Goal: Communication & Community: Answer question/provide support

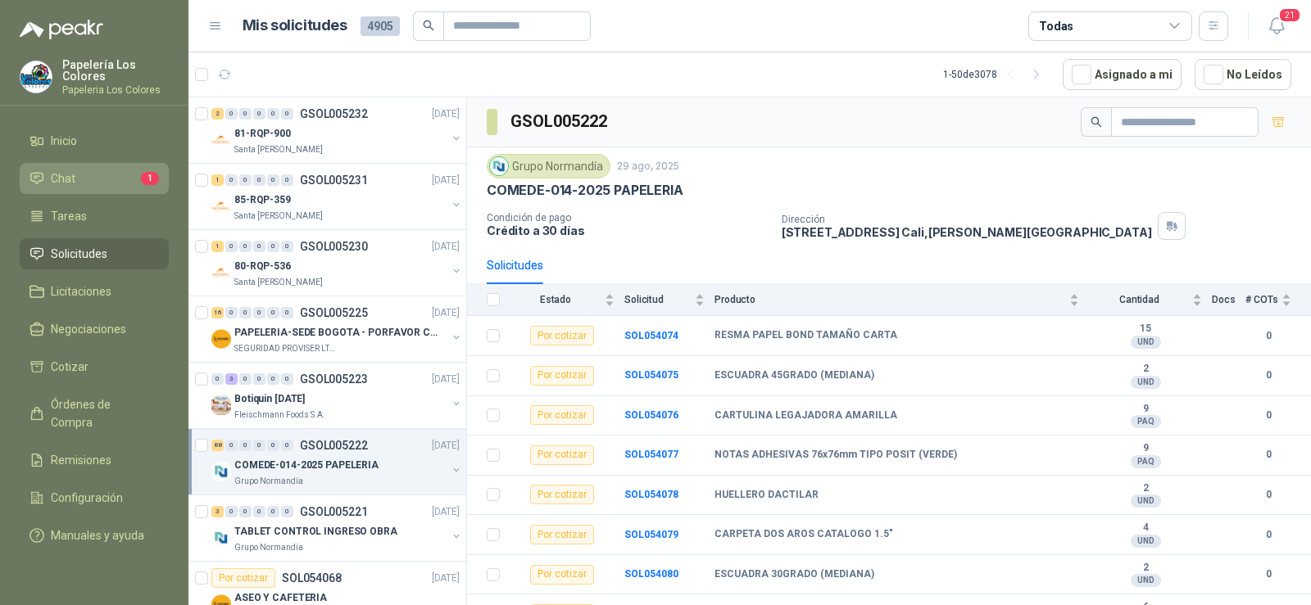
click at [52, 167] on link "Chat 1" at bounding box center [94, 178] width 149 height 31
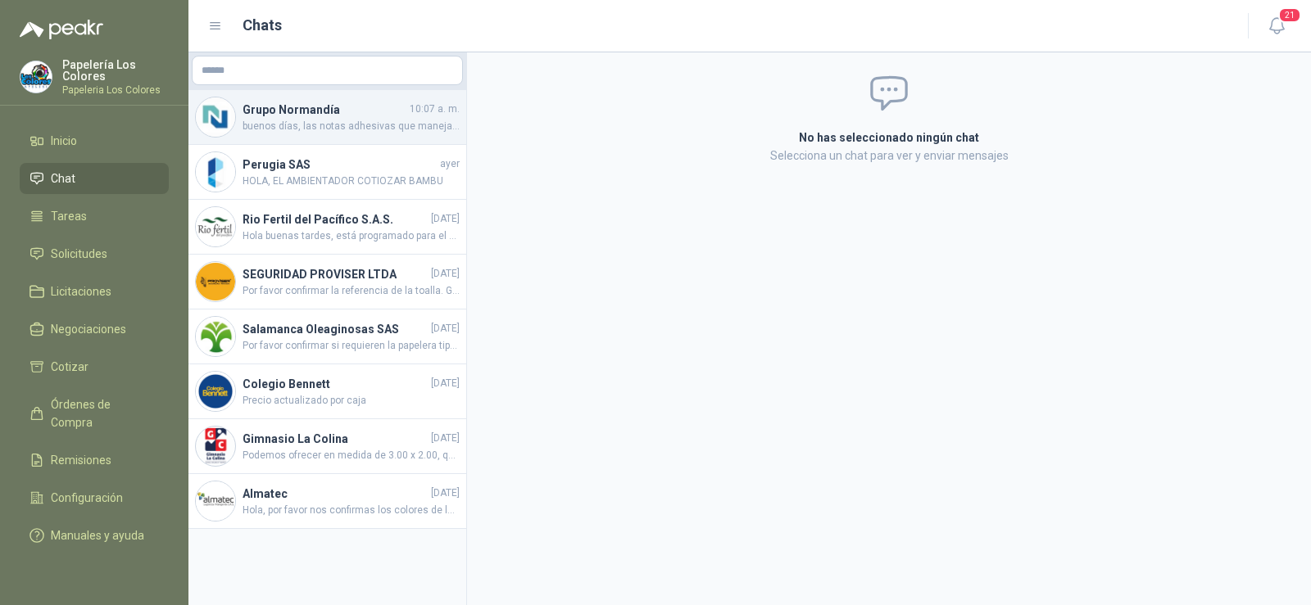
click at [320, 129] on span "buenos días, las notas adhesivas que manejamos son de colores variados" at bounding box center [350, 127] width 217 height 16
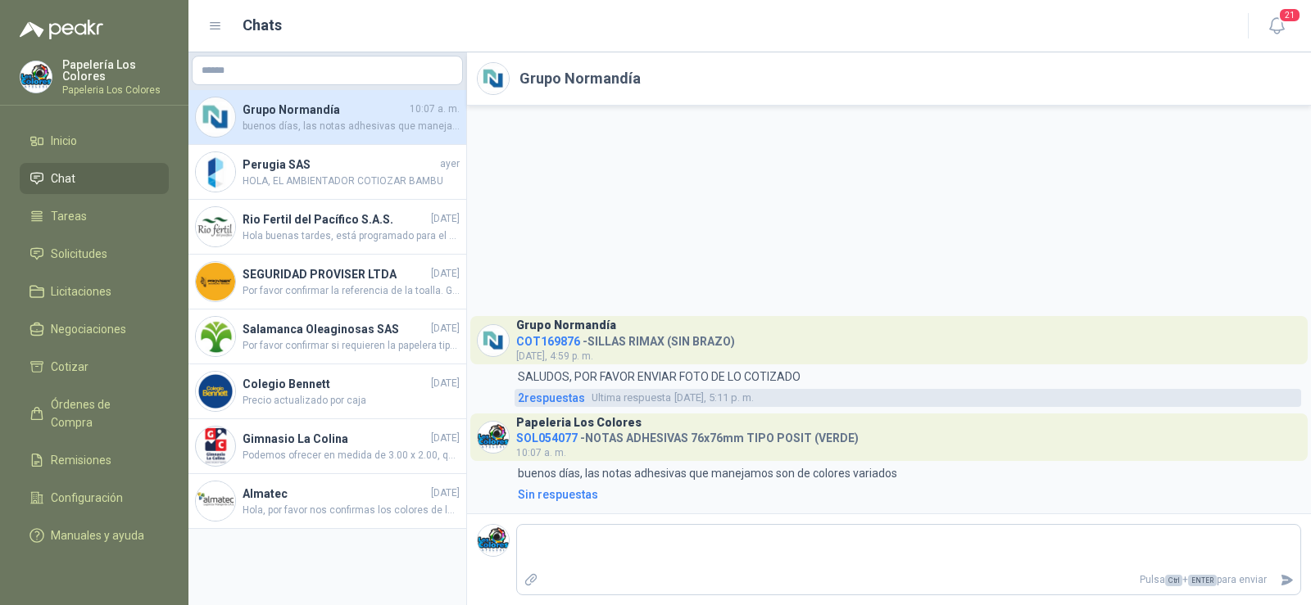
click at [557, 397] on span "2 respuesta s" at bounding box center [551, 398] width 67 height 18
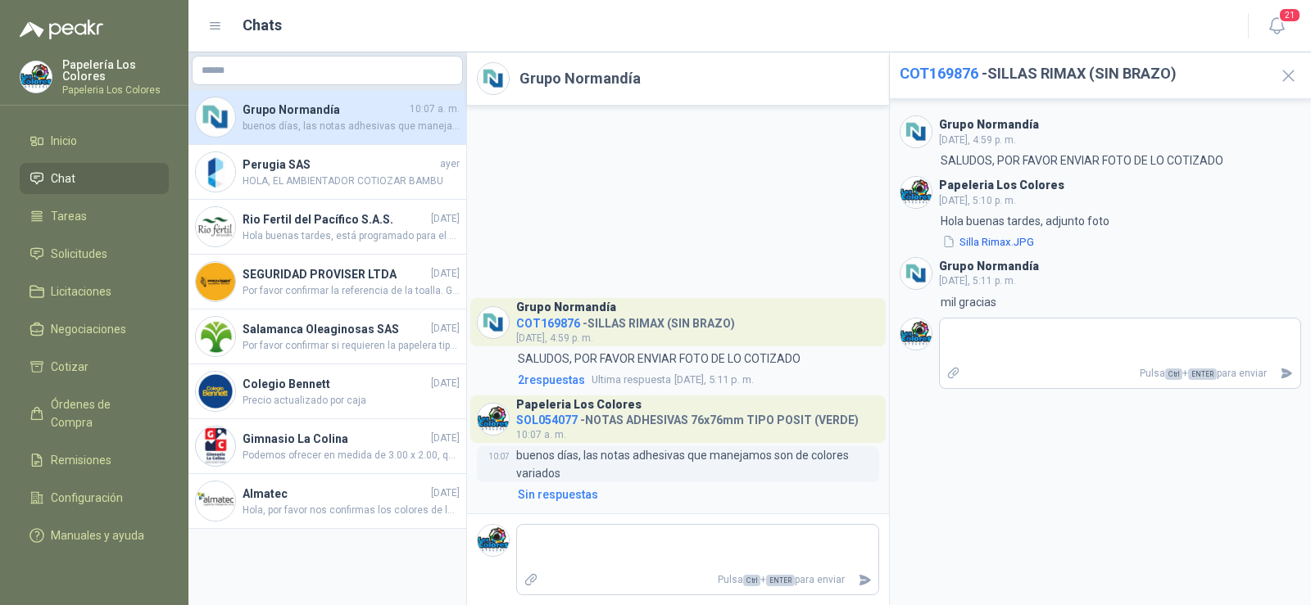
click at [605, 471] on p "buenos días, las notas adhesivas que manejamos son de colores variados" at bounding box center [697, 464] width 362 height 36
